Goal: Task Accomplishment & Management: Manage account settings

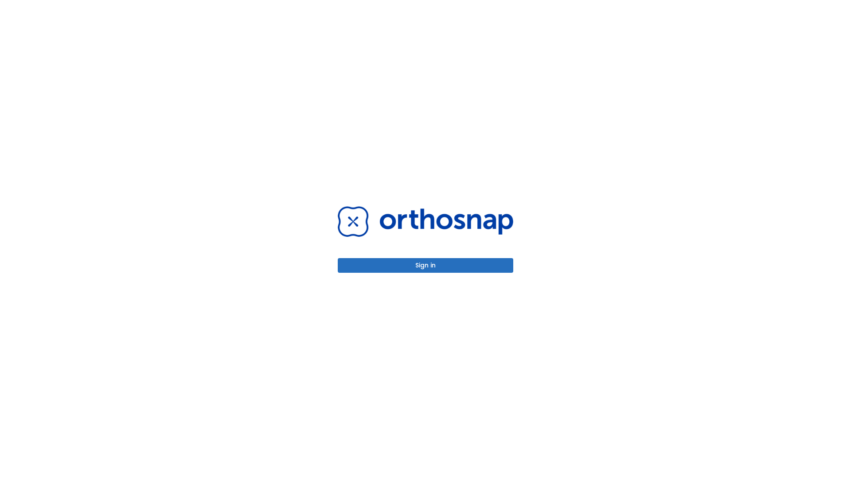
click at [425, 265] on button "Sign in" at bounding box center [425, 265] width 175 height 15
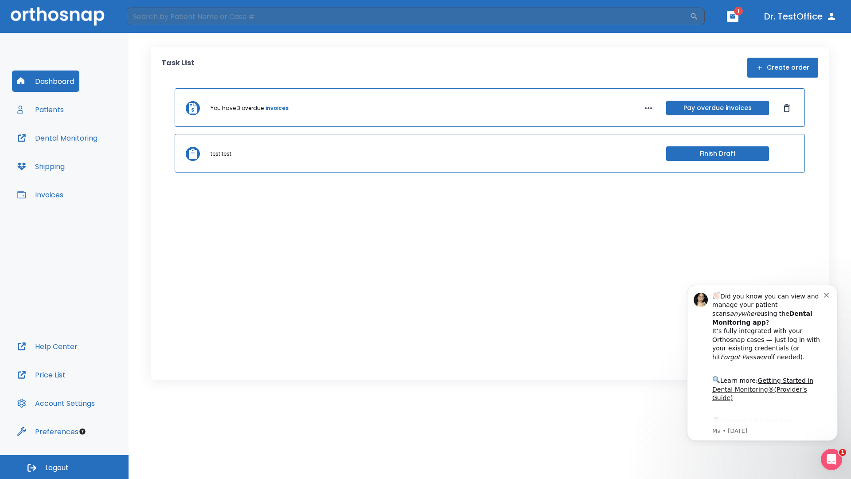
click at [64, 467] on span "Logout" at bounding box center [56, 468] width 23 height 10
